Goal: Check status

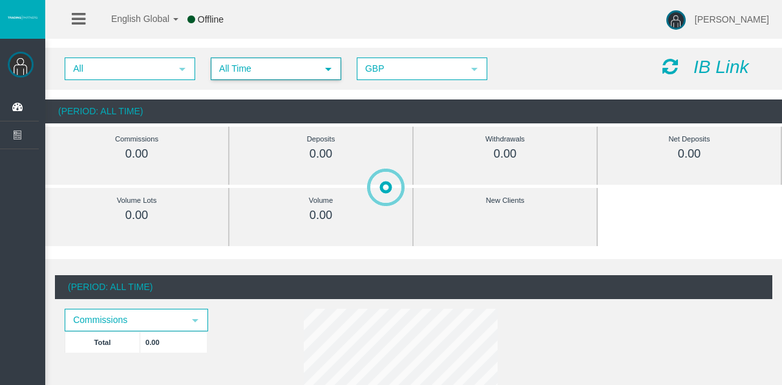
click at [299, 70] on span "All Time" at bounding box center [264, 69] width 105 height 20
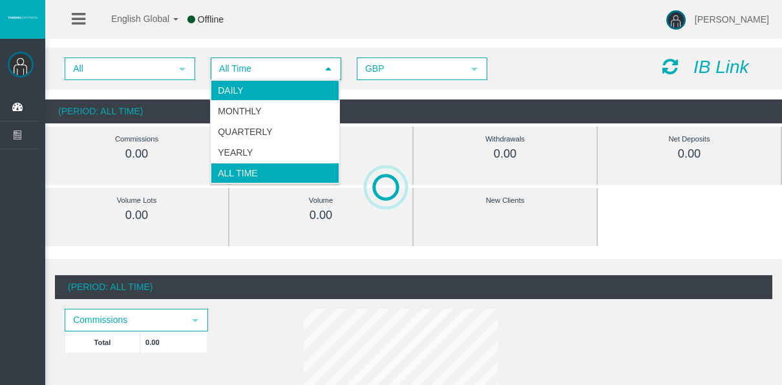
click at [294, 82] on li "Daily" at bounding box center [275, 90] width 129 height 21
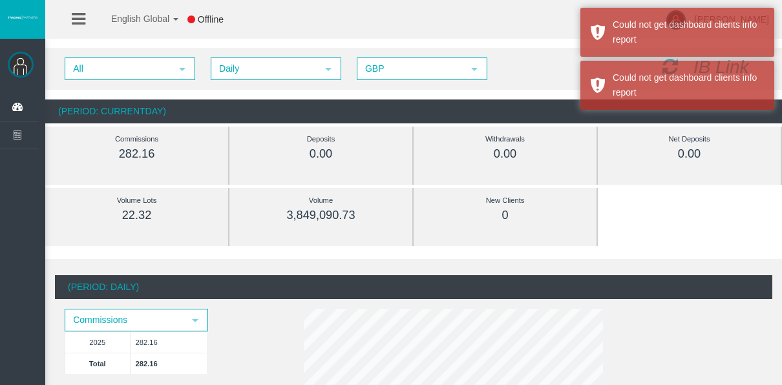
click at [268, 71] on span "Daily" at bounding box center [264, 69] width 105 height 20
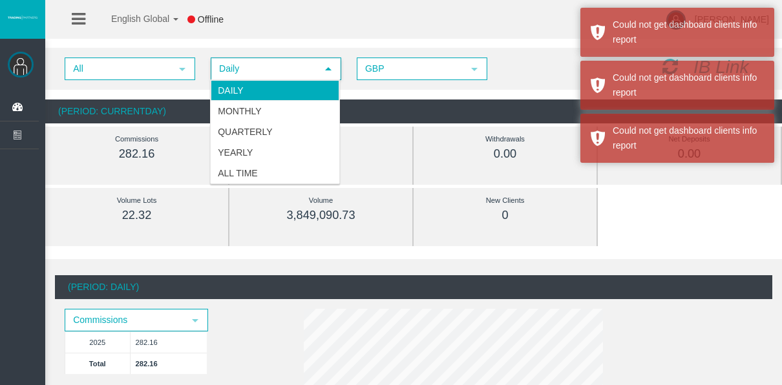
click at [269, 83] on li "Daily" at bounding box center [275, 90] width 129 height 21
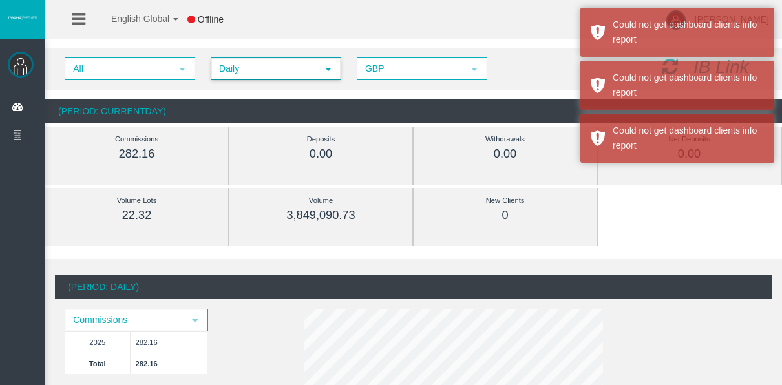
click at [257, 72] on span "Daily" at bounding box center [264, 69] width 105 height 20
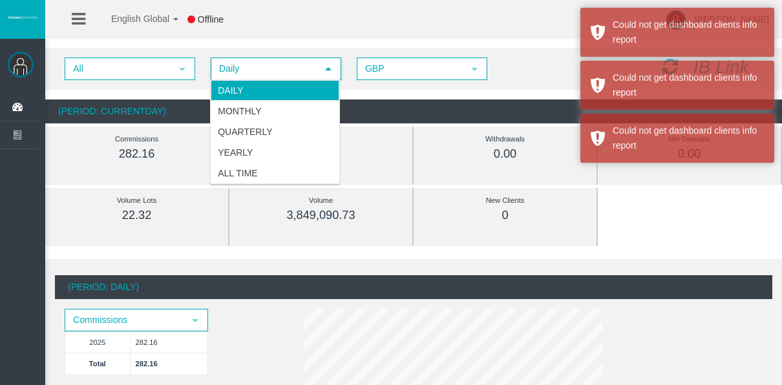
click at [256, 98] on li "Daily" at bounding box center [275, 90] width 129 height 21
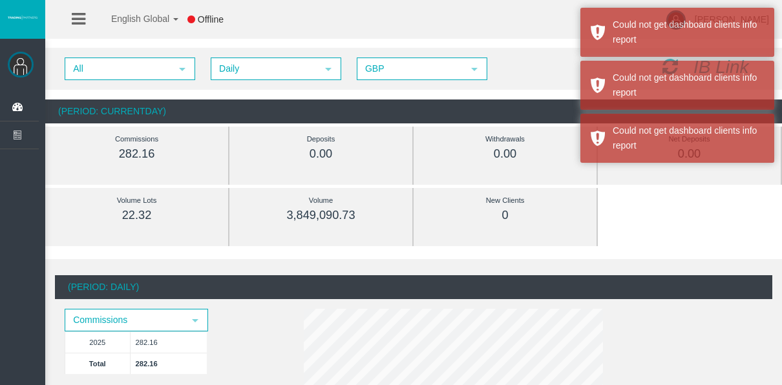
click at [257, 80] on div "All select Daily select 4 GBP select GBP IB Link" at bounding box center [413, 69] width 737 height 42
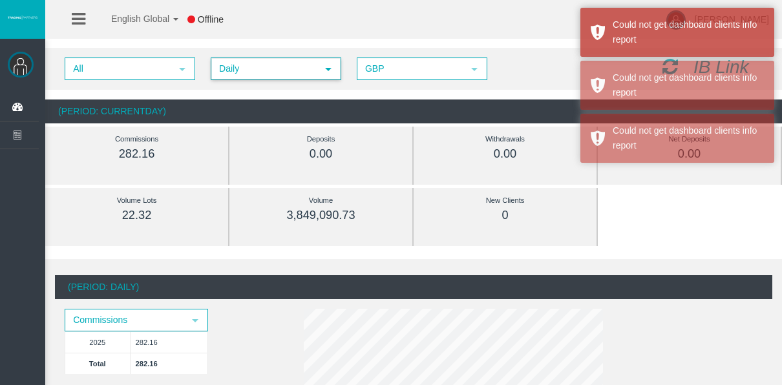
click at [257, 72] on span "Daily" at bounding box center [264, 69] width 105 height 20
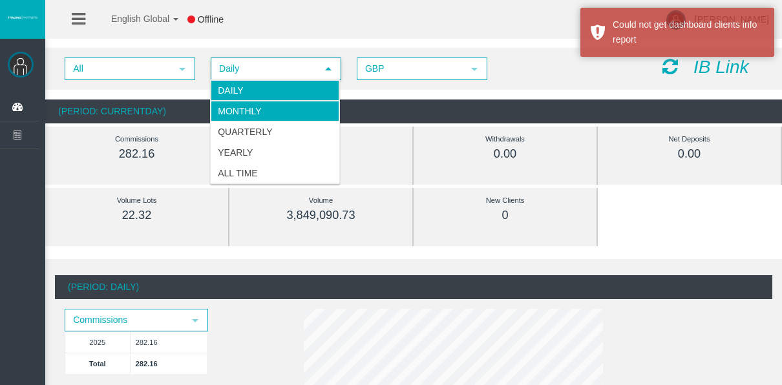
click at [259, 118] on li "Monthly" at bounding box center [275, 111] width 129 height 21
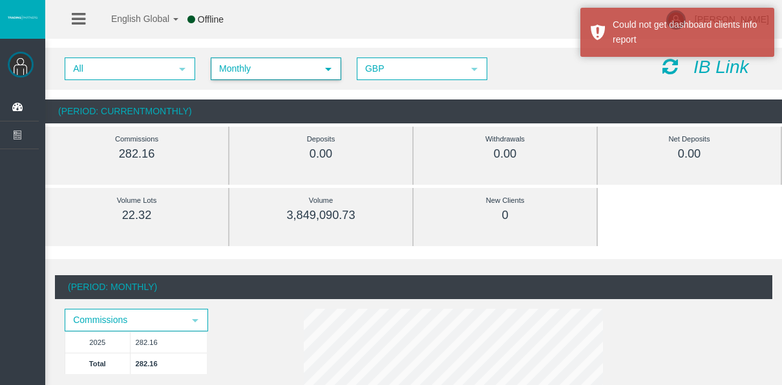
click at [255, 66] on span "Monthly" at bounding box center [264, 69] width 105 height 20
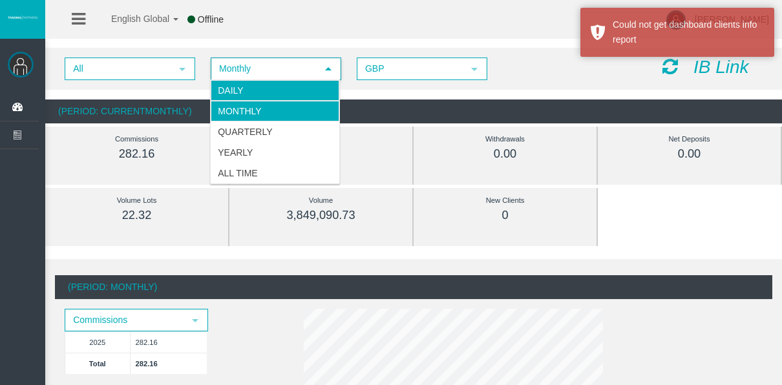
click at [262, 88] on li "Daily" at bounding box center [275, 90] width 129 height 21
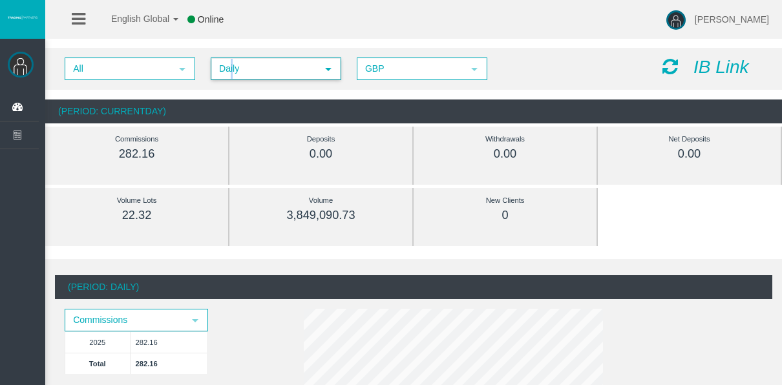
click at [231, 69] on span "Daily" at bounding box center [264, 69] width 105 height 20
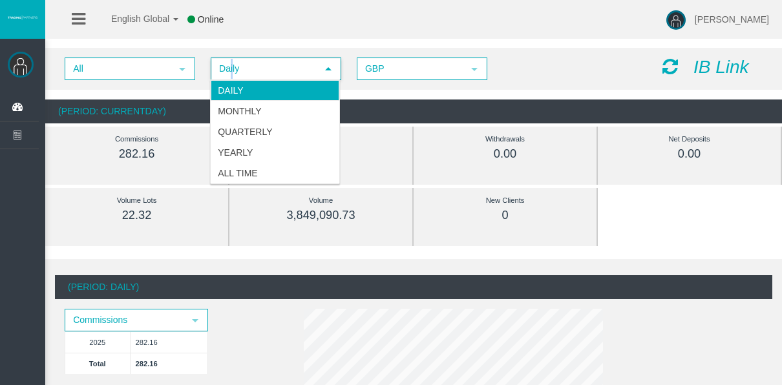
drag, startPoint x: 231, startPoint y: 69, endPoint x: 237, endPoint y: 136, distance: 67.5
click at [237, 136] on li "Quarterly" at bounding box center [275, 132] width 129 height 21
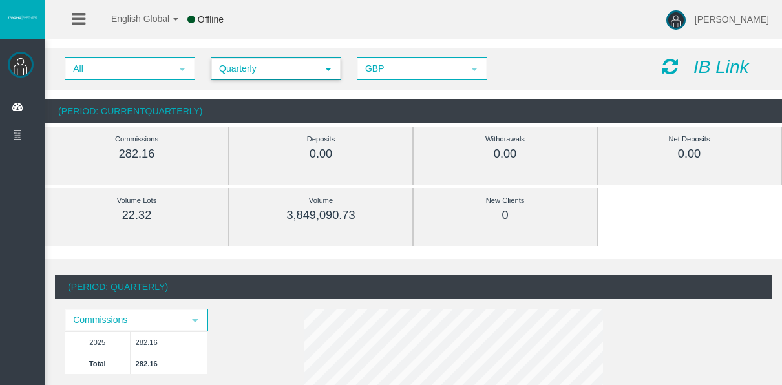
click at [240, 69] on span "Quarterly" at bounding box center [264, 69] width 105 height 20
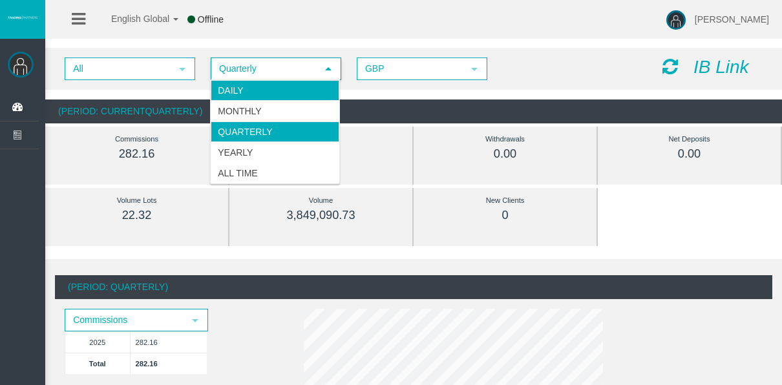
click at [240, 95] on li "Daily" at bounding box center [275, 90] width 129 height 21
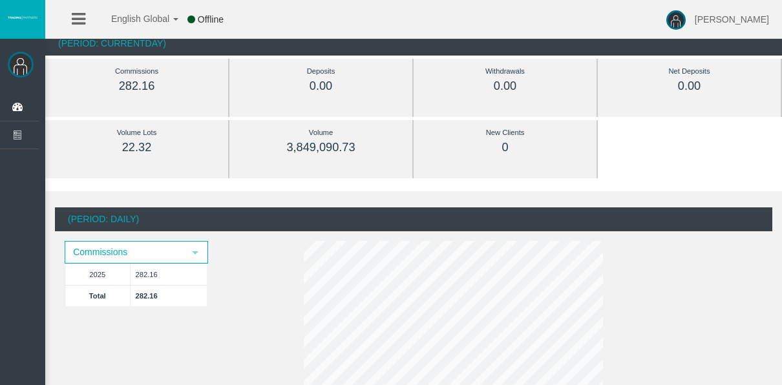
scroll to position [129, 0]
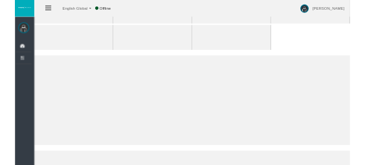
scroll to position [65, 0]
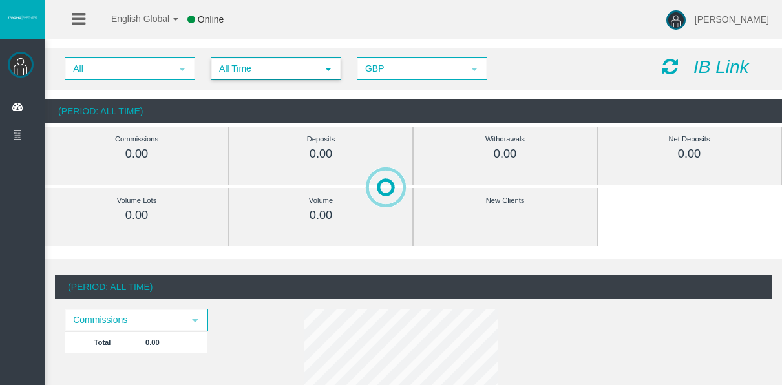
click at [220, 72] on span "All Time" at bounding box center [264, 69] width 105 height 20
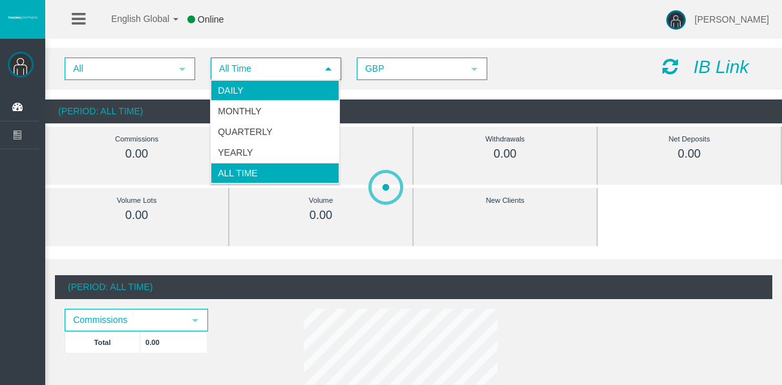
click at [236, 93] on li "Daily" at bounding box center [275, 90] width 129 height 21
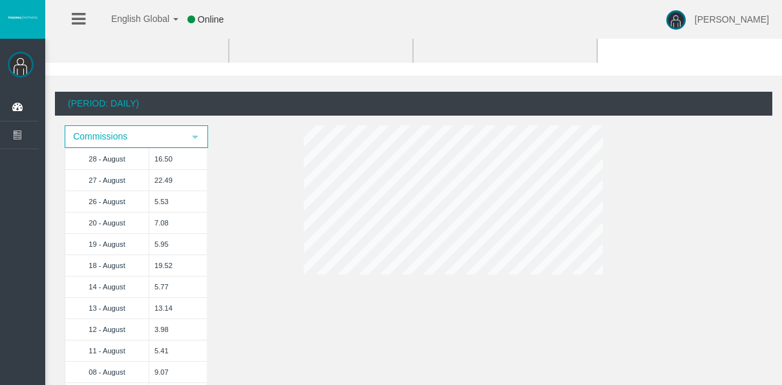
scroll to position [194, 0]
